Goal: Task Accomplishment & Management: Complete application form

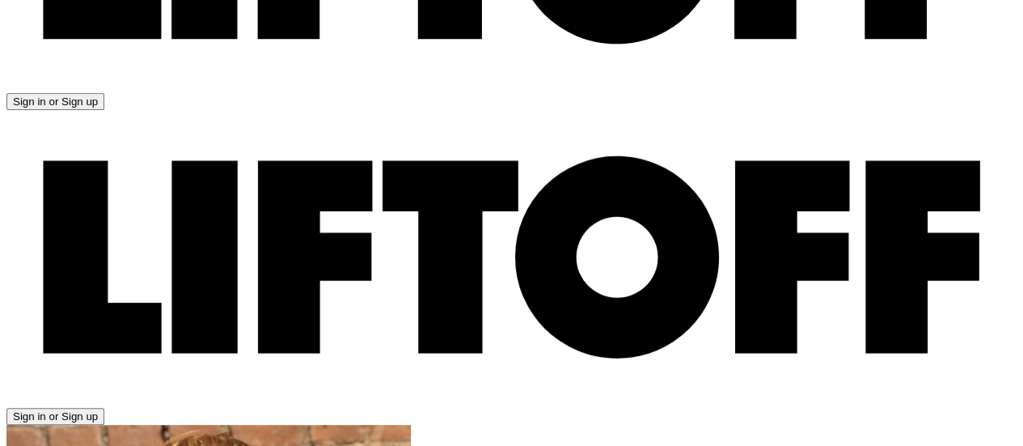
scroll to position [226, 0]
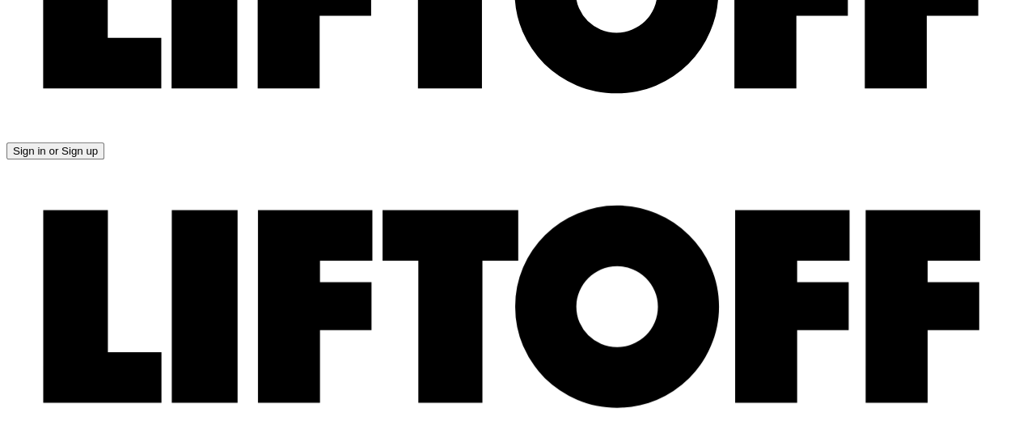
scroll to position [203, 0]
